Goal: Information Seeking & Learning: Check status

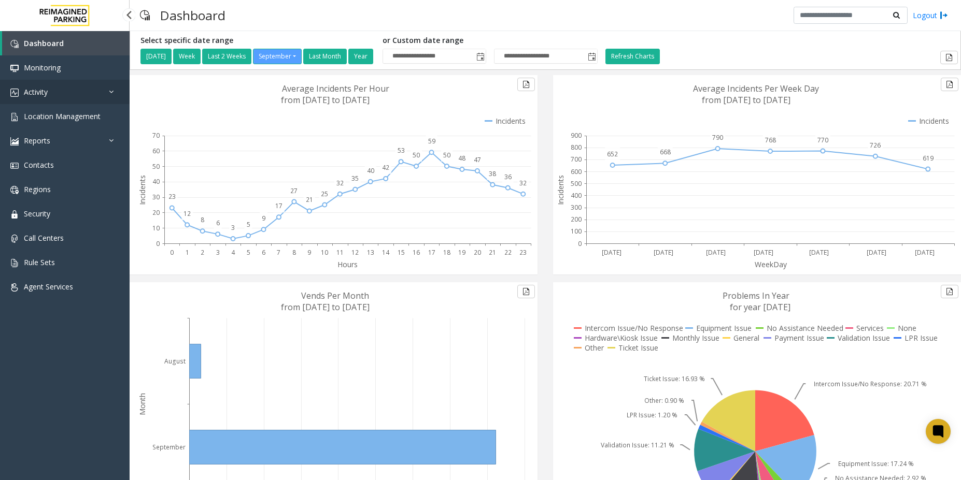
click at [40, 86] on link "Activity" at bounding box center [65, 92] width 130 height 24
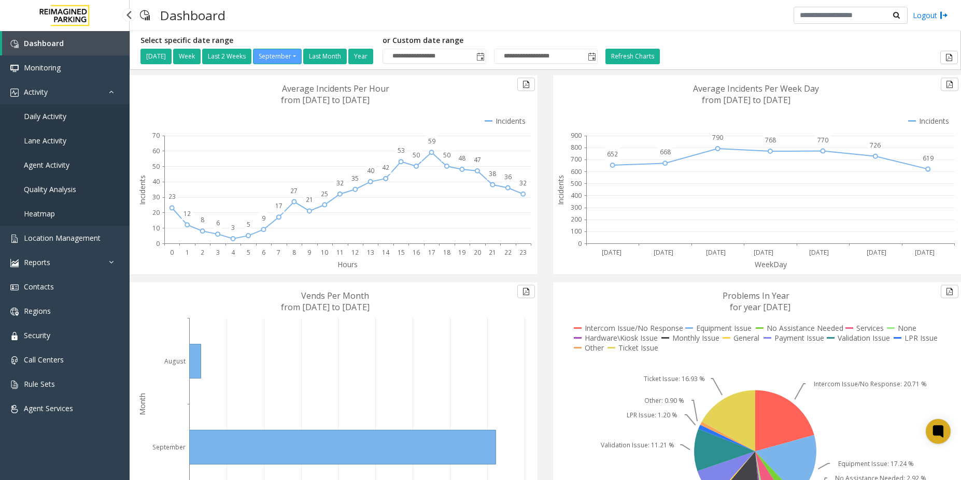
click at [50, 117] on span "Daily Activity" at bounding box center [45, 116] width 42 height 10
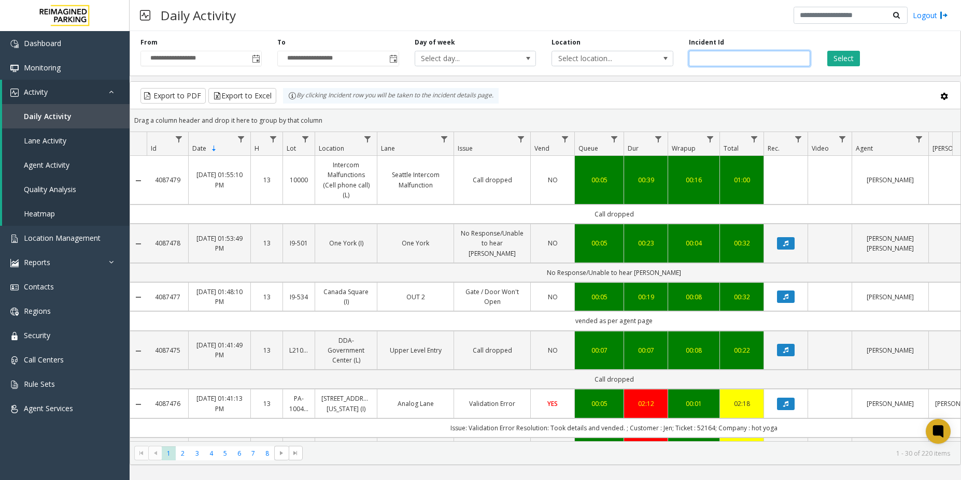
click at [713, 56] on input "number" at bounding box center [749, 59] width 121 height 16
paste input "*******"
click at [846, 60] on button "Select" at bounding box center [843, 59] width 33 height 16
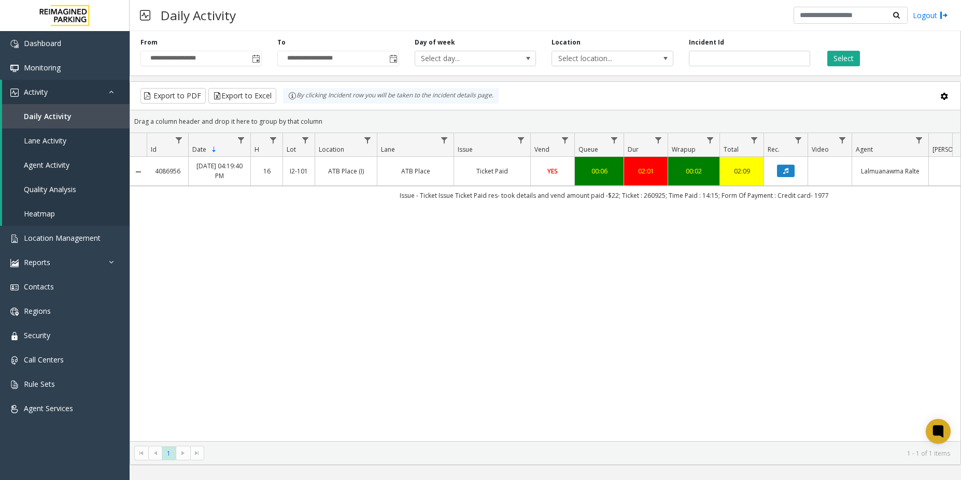
click at [595, 196] on td "Issue - Ticket Issue Ticket Paid res- took details and vend amount paid -$22; T…" at bounding box center [614, 195] width 934 height 19
copy div "Issue - Ticket Issue Ticket Paid res- took details and vend amount paid -$22; T…"
click at [516, 379] on div "4086956 [DATE] 04:19:40 PM 16 I2-101 ATB Place (I) ATB Place Ticket Paid YES 00…" at bounding box center [545, 299] width 830 height 284
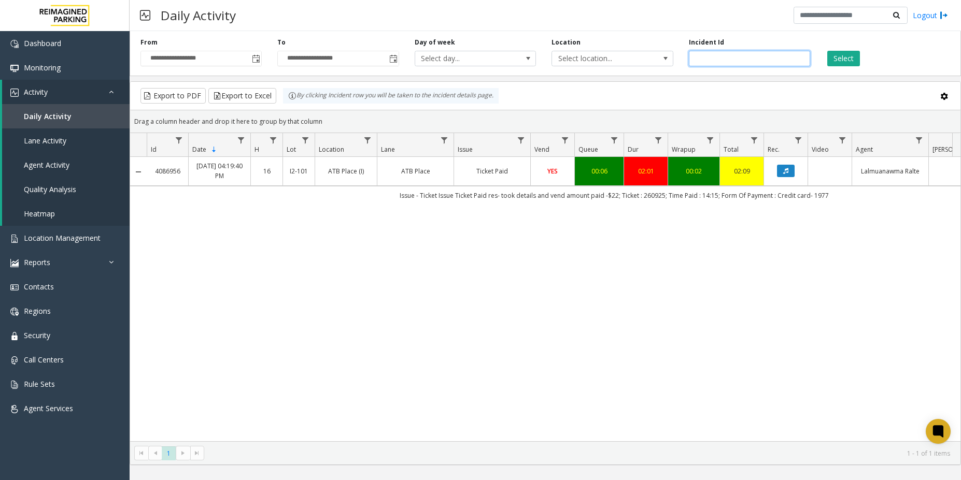
click at [715, 61] on input "*******" at bounding box center [749, 59] width 121 height 16
paste input "number"
type input "*******"
click at [845, 58] on button "Select" at bounding box center [843, 59] width 33 height 16
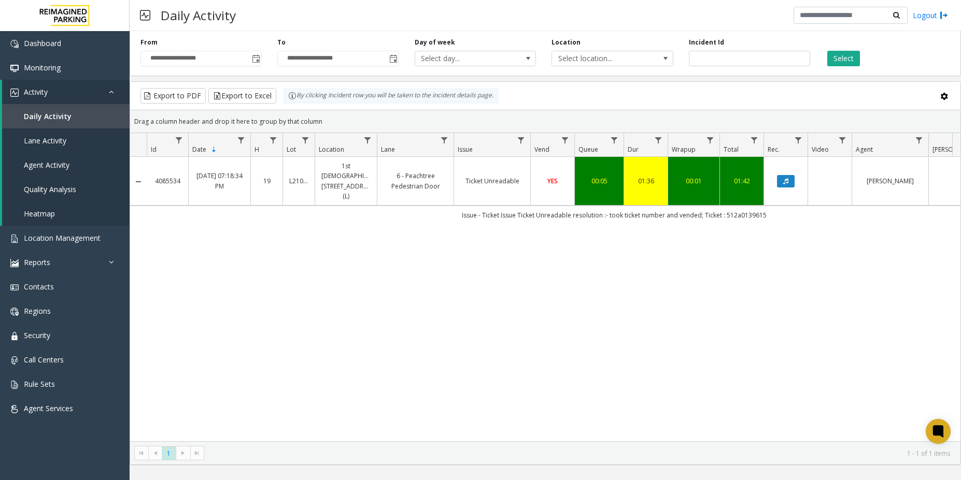
click at [558, 208] on td "Issue - Ticket Issue Ticket Unreadable resolution :- took ticket number and ven…" at bounding box center [614, 215] width 934 height 19
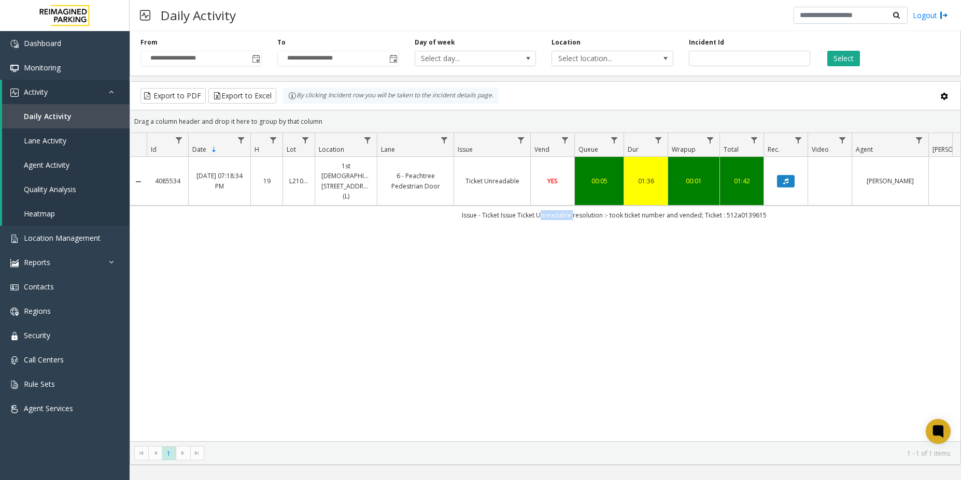
click at [558, 208] on td "Issue - Ticket Issue Ticket Unreadable resolution :- took ticket number and ven…" at bounding box center [614, 215] width 934 height 19
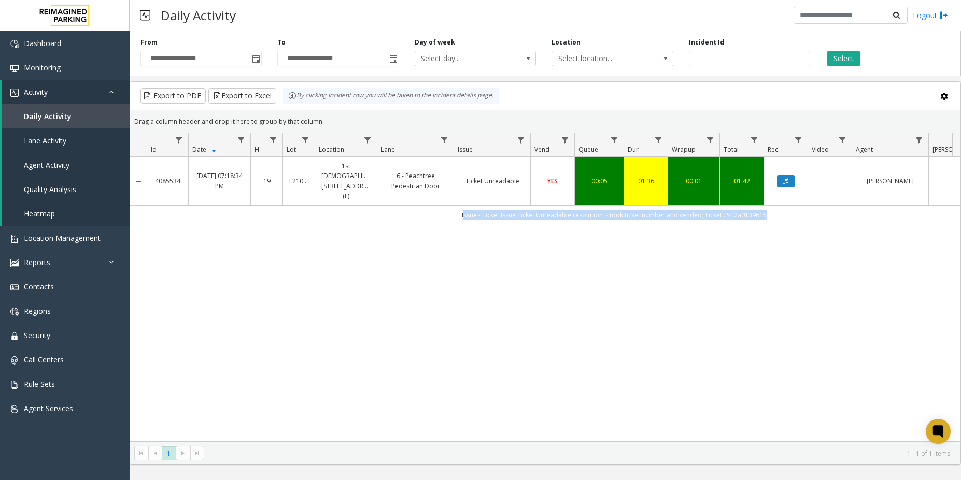
click at [558, 208] on td "Issue - Ticket Issue Ticket Unreadable resolution :- took ticket number and ven…" at bounding box center [614, 215] width 934 height 19
copy div "Issue - Ticket Issue Ticket Unreadable resolution :- took ticket number and ven…"
